Goal: Transaction & Acquisition: Purchase product/service

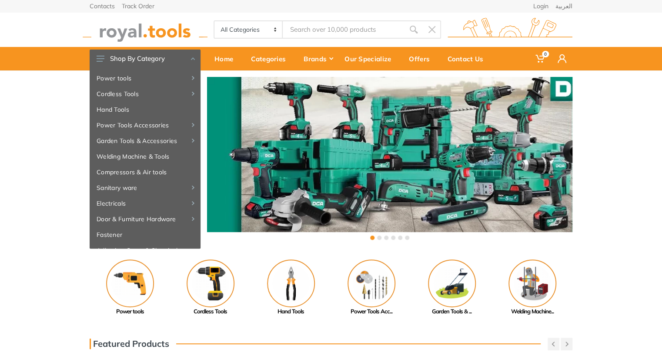
click at [257, 26] on select "All Categories Power tools Cordless Tools Hand Tools Power Tools Accessories Ga…" at bounding box center [249, 29] width 68 height 17
click at [251, 7] on div "Contacts Track Order Login العربية" at bounding box center [331, 6] width 483 height 12
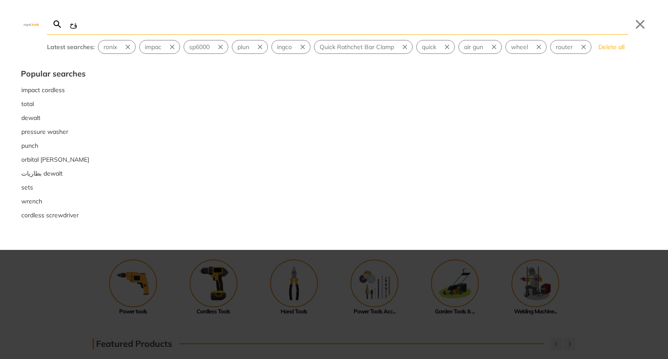
type input "ؤخ"
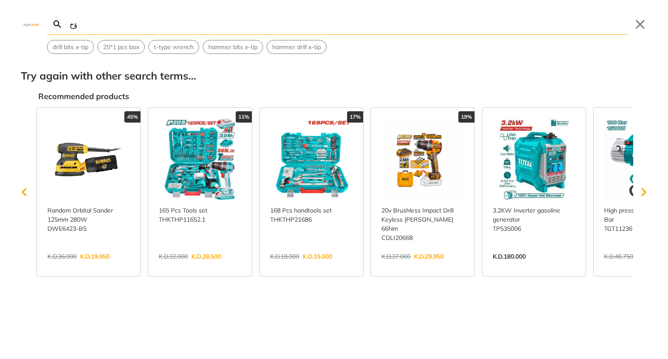
type input "ؤ"
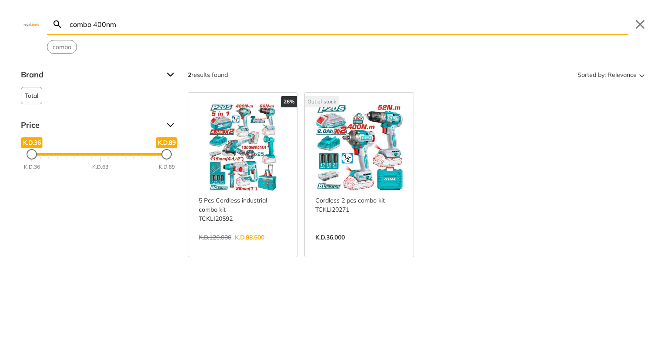
type input "combo 400nm"
click at [371, 247] on link "View more →" at bounding box center [359, 247] width 88 height 0
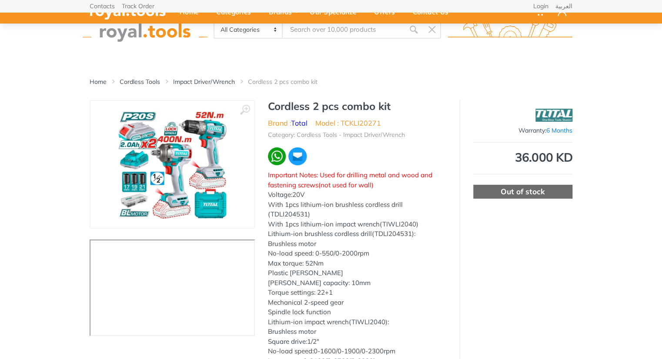
scroll to position [148, 0]
